Goal: Find specific page/section: Find specific page/section

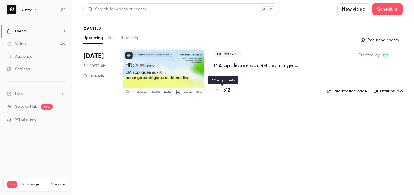
click at [229, 91] on h4 "312" at bounding box center [226, 91] width 7 height 8
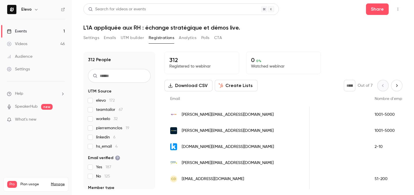
scroll to position [0, 385]
click at [46, 32] on link "Events 1" at bounding box center [36, 31] width 72 height 13
